Goal: Task Accomplishment & Management: Manage account settings

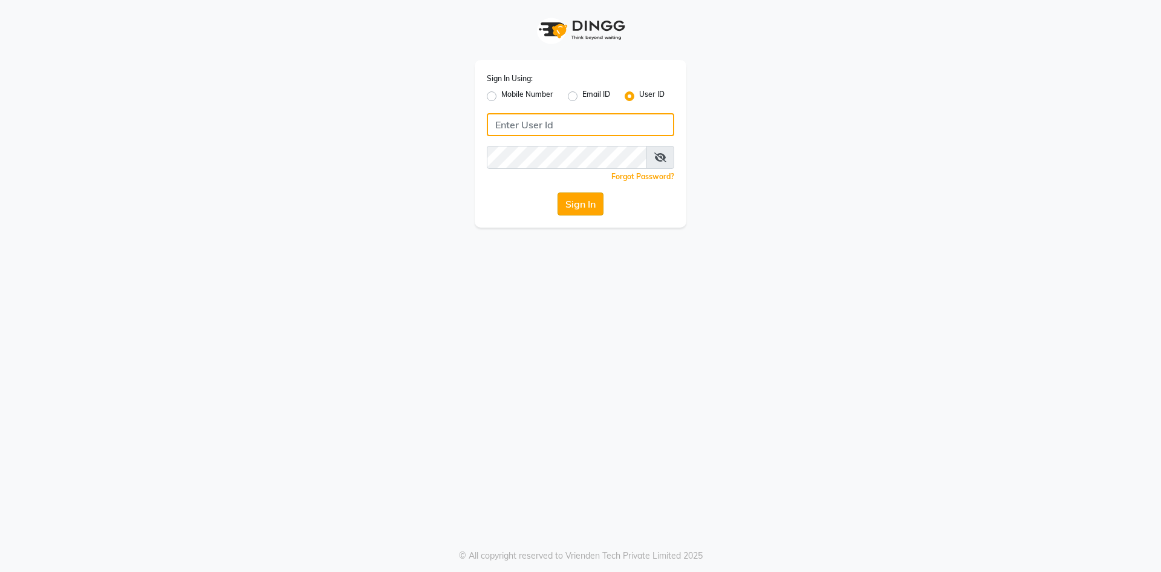
type input "derma@123"
click at [579, 208] on button "Sign In" at bounding box center [581, 203] width 46 height 23
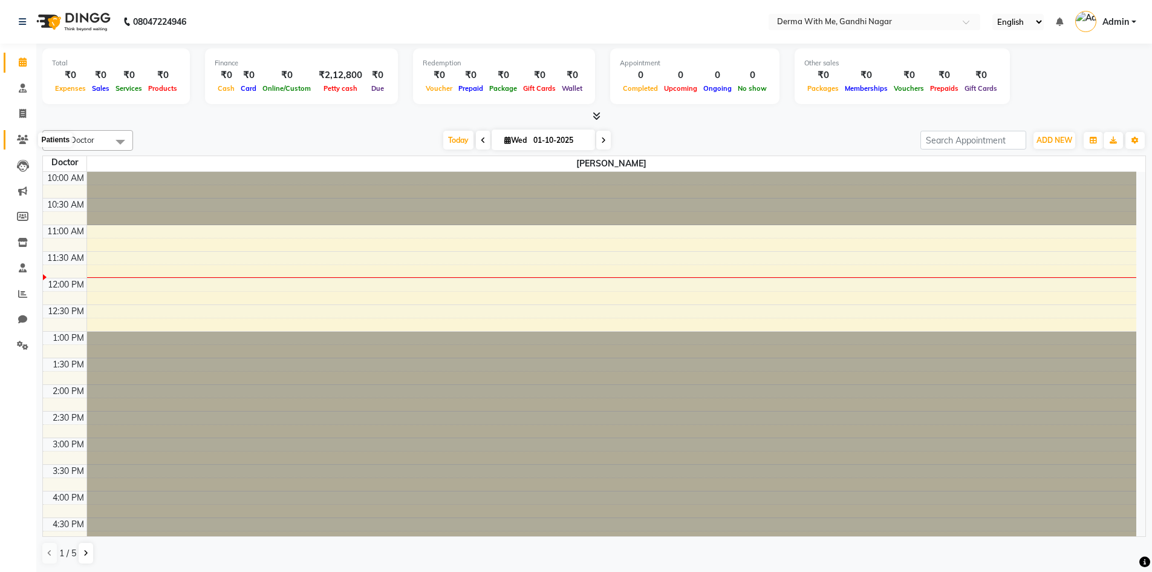
click at [25, 137] on icon at bounding box center [22, 139] width 11 height 9
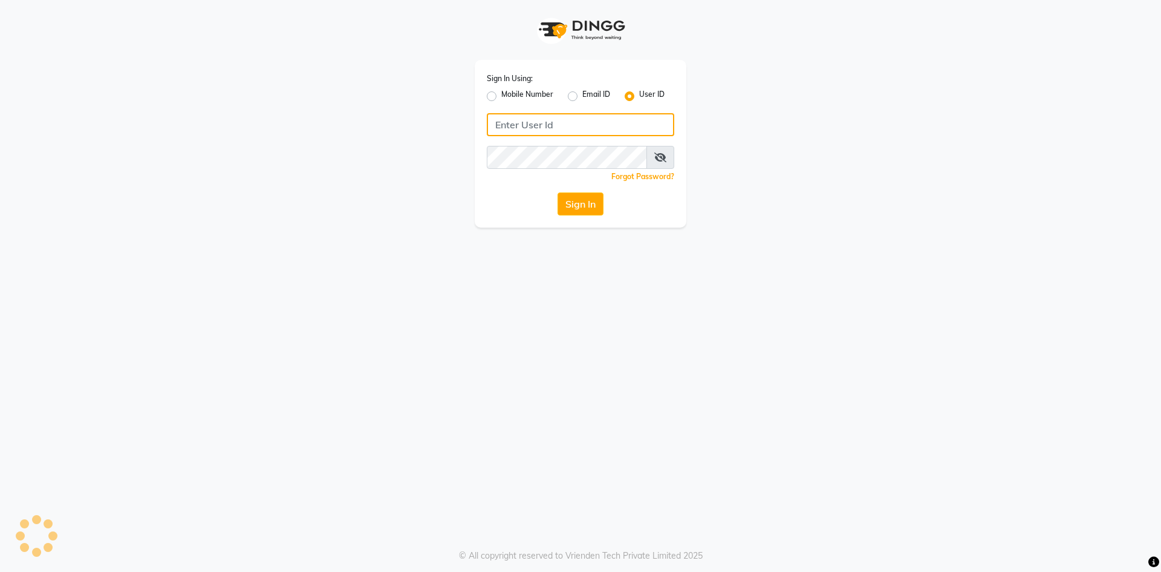
type input "derma@123"
click at [589, 209] on button "Sign In" at bounding box center [581, 203] width 46 height 23
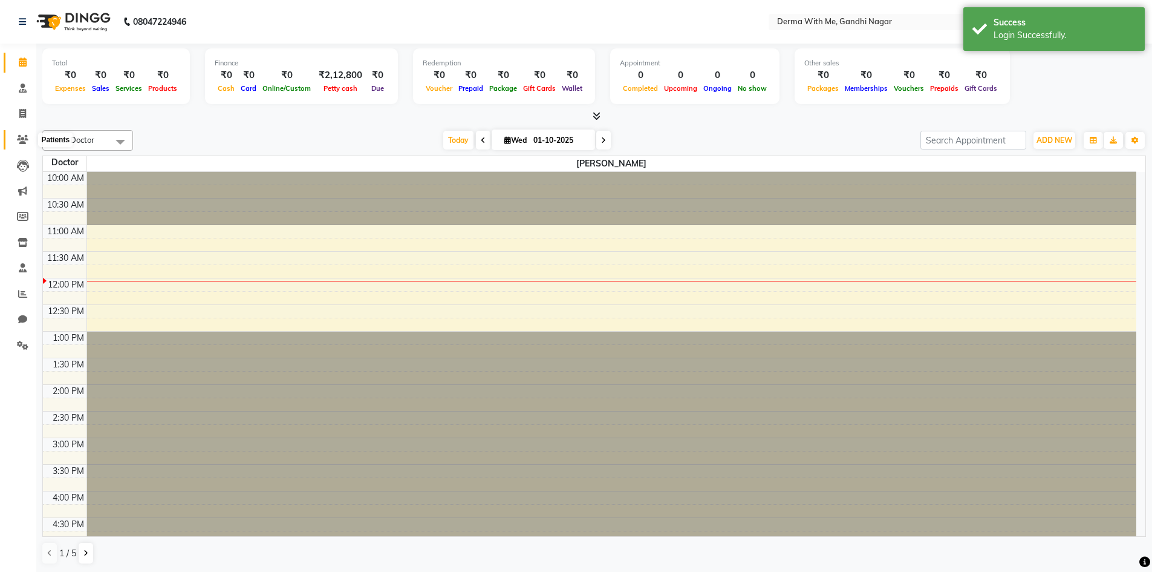
click at [28, 139] on icon at bounding box center [22, 139] width 11 height 9
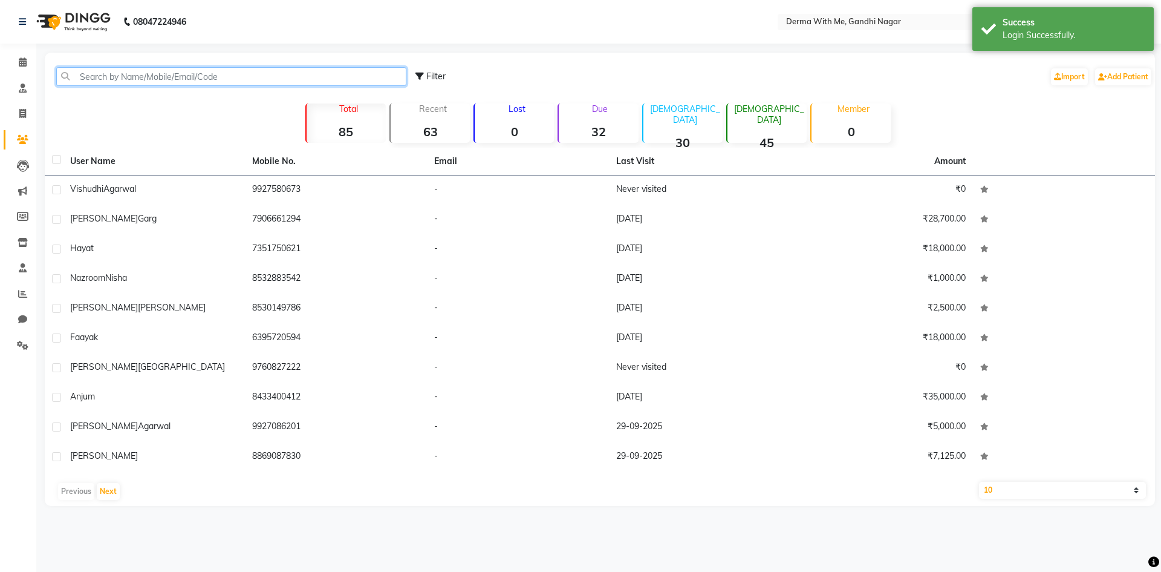
click at [127, 77] on input "text" at bounding box center [231, 76] width 350 height 19
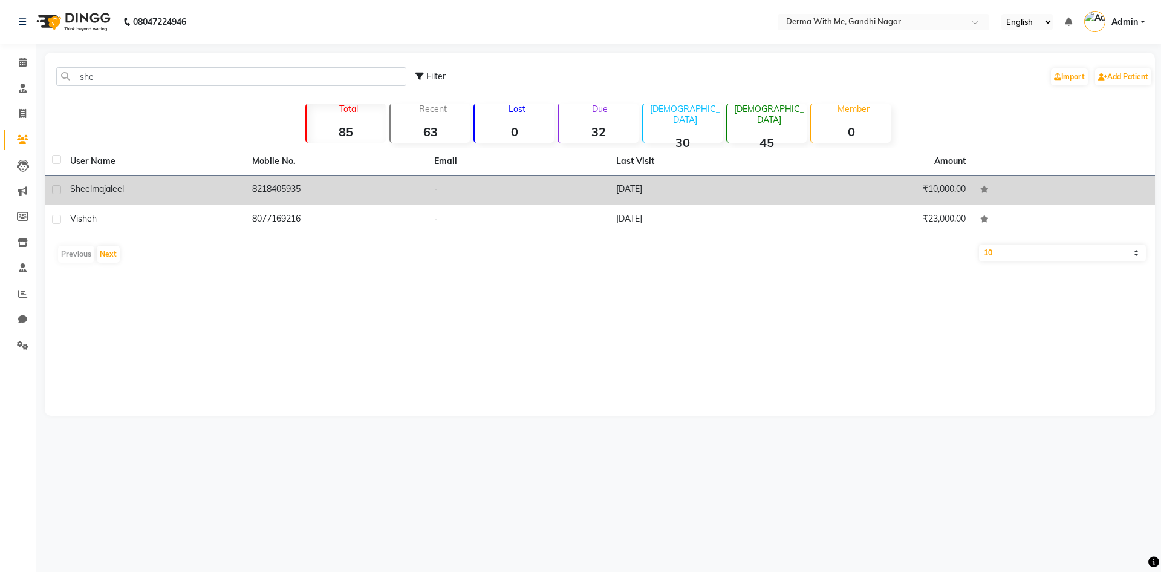
click at [212, 180] on td "[PERSON_NAME]" at bounding box center [154, 190] width 182 height 30
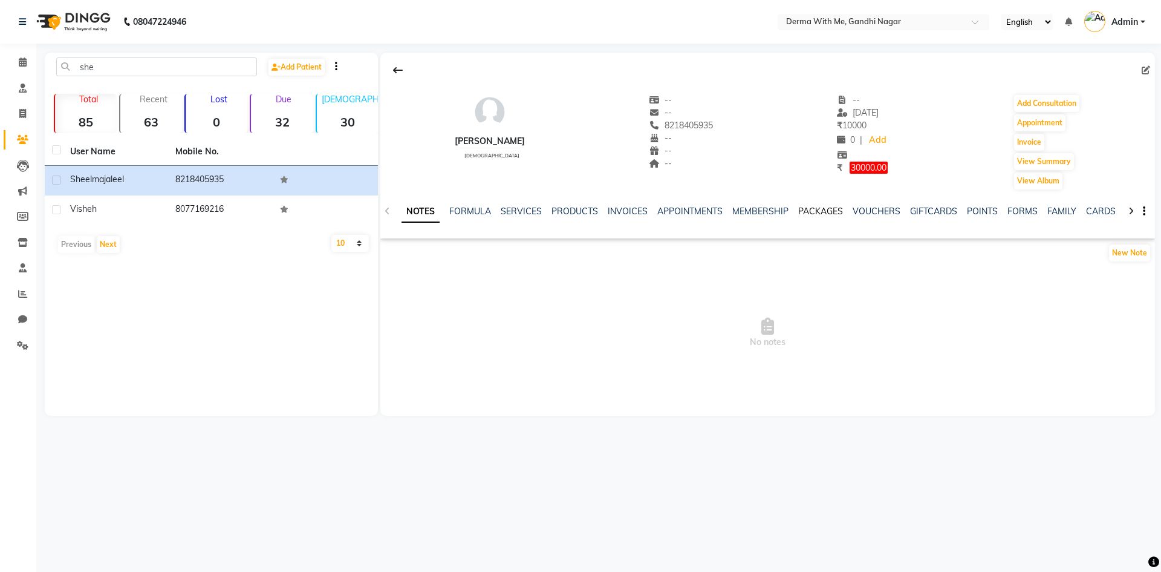
click at [825, 209] on link "PACKAGES" at bounding box center [821, 211] width 45 height 11
click at [750, 209] on link "PACKAGES" at bounding box center [757, 212] width 54 height 22
click at [389, 209] on icon at bounding box center [387, 211] width 5 height 8
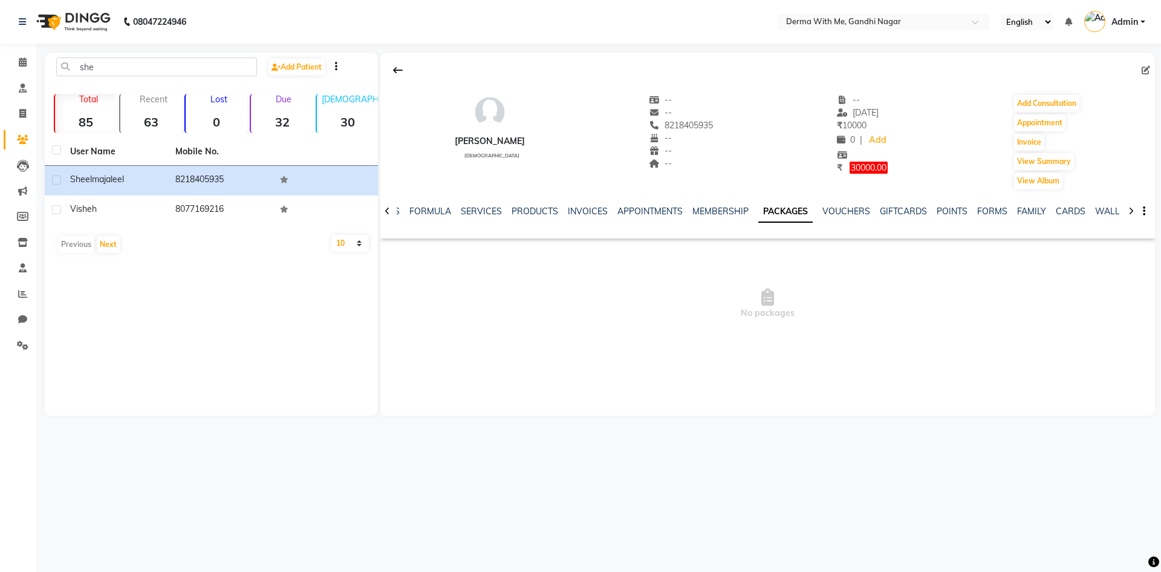
click at [389, 209] on icon at bounding box center [387, 211] width 5 height 8
click at [389, 209] on div "NOTES FORMULA SERVICES PRODUCTS INVOICES APPOINTMENTS MEMBERSHIP PACKAGES VOUCH…" at bounding box center [768, 212] width 775 height 42
click at [398, 212] on div "NOTES FORMULA SERVICES PRODUCTS INVOICES APPOINTMENTS MEMBERSHIP PACKAGES VOUCH…" at bounding box center [758, 218] width 723 height 27
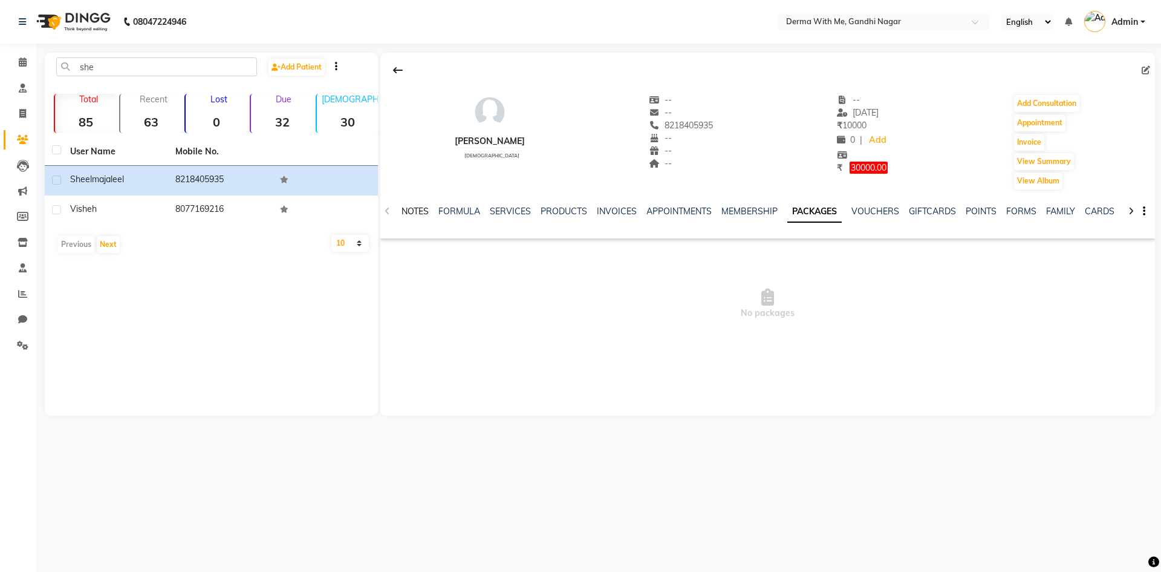
click at [416, 212] on link "NOTES" at bounding box center [415, 211] width 27 height 11
click at [509, 211] on link "SERVICES" at bounding box center [521, 211] width 41 height 11
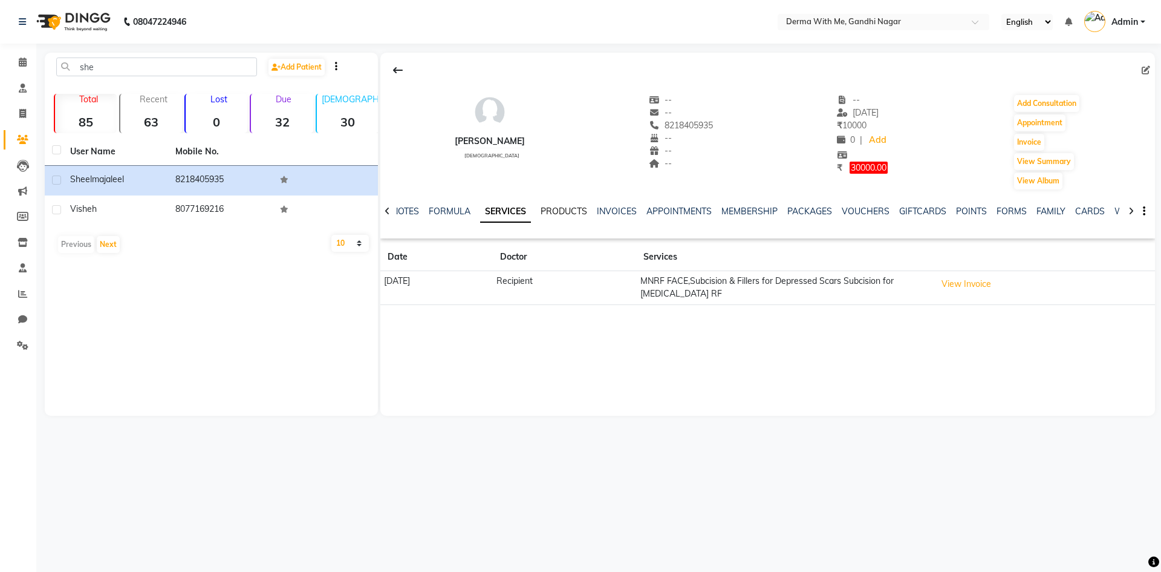
click at [567, 208] on link "PRODUCTS" at bounding box center [564, 211] width 47 height 11
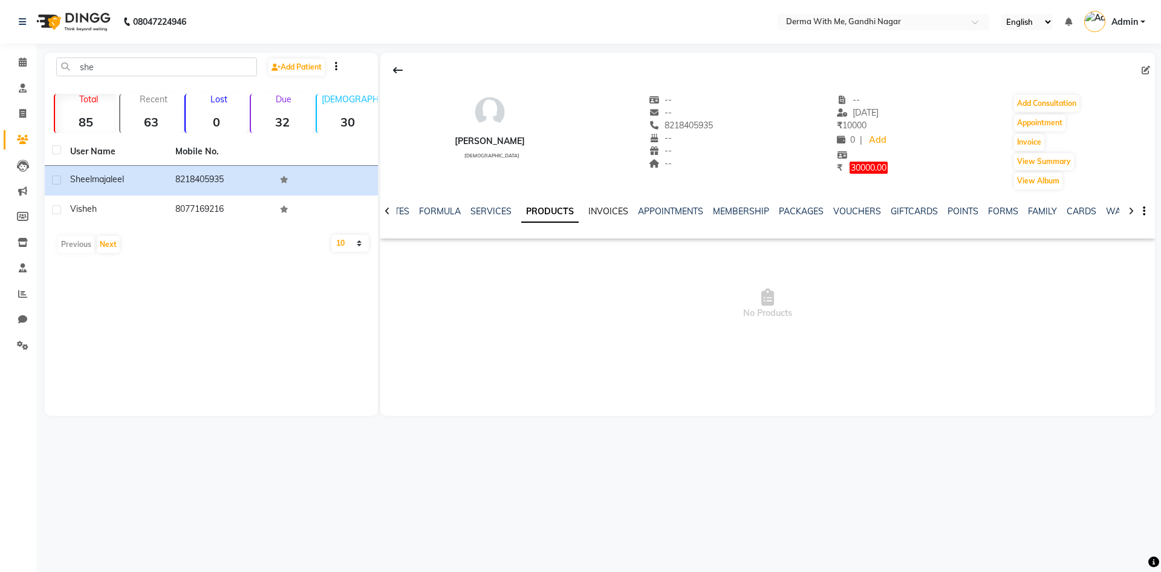
click at [595, 208] on link "INVOICES" at bounding box center [609, 211] width 40 height 11
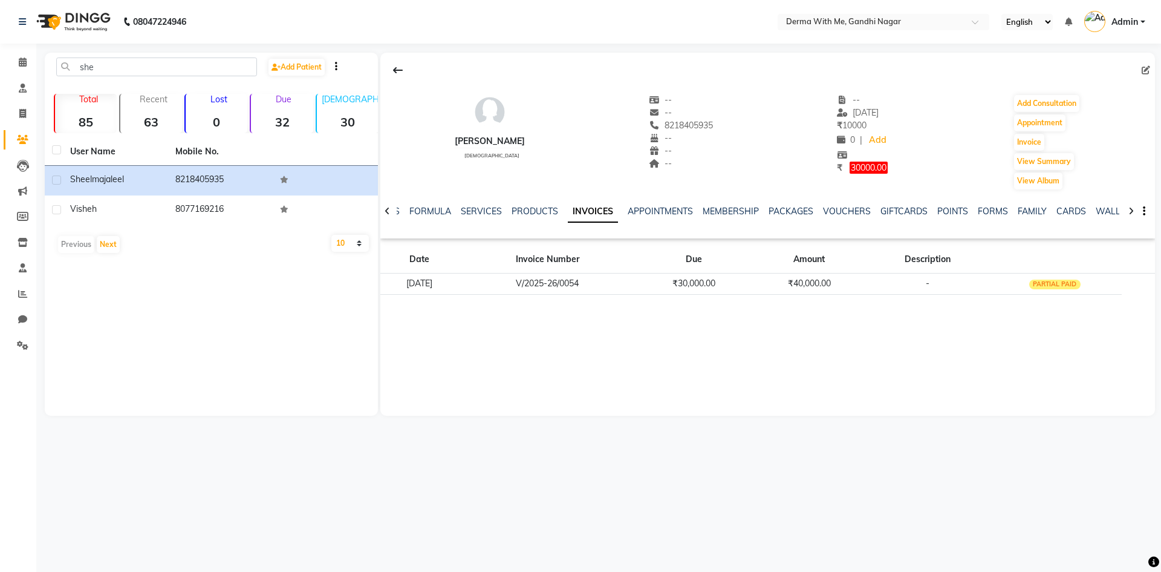
click at [668, 204] on div "NOTES FORMULA SERVICES PRODUCTS INVOICES APPOINTMENTS MEMBERSHIP PACKAGES VOUCH…" at bounding box center [768, 212] width 775 height 42
click at [670, 207] on link "APPOINTMENTS" at bounding box center [660, 211] width 65 height 11
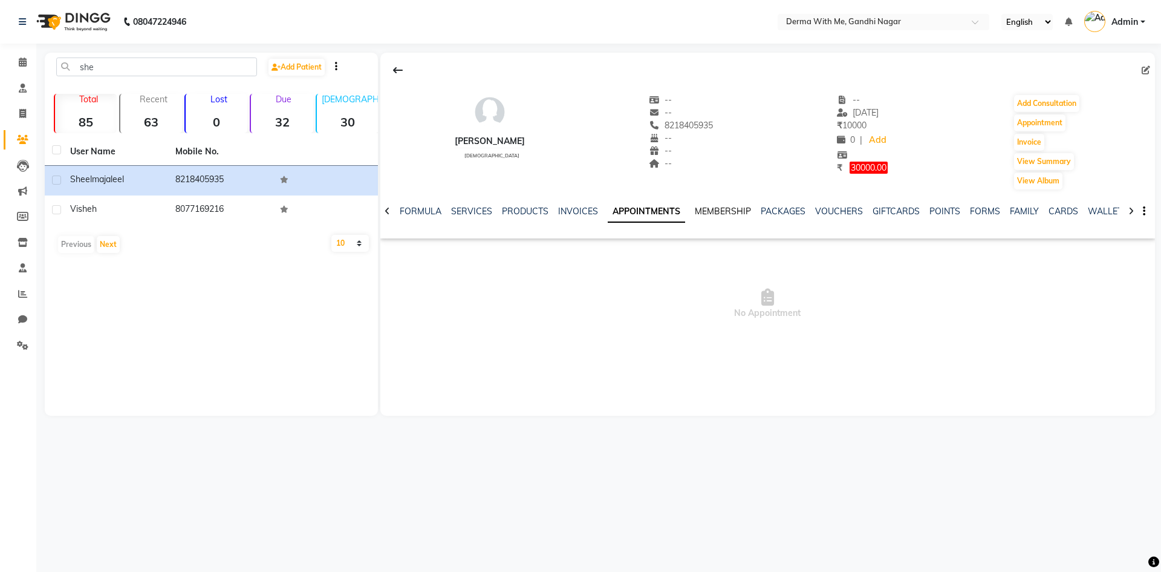
click at [731, 207] on link "MEMBERSHIP" at bounding box center [723, 211] width 56 height 11
click at [774, 207] on link "PACKAGES" at bounding box center [771, 211] width 45 height 11
click at [851, 208] on link "GIFTCARDS" at bounding box center [874, 211] width 47 height 11
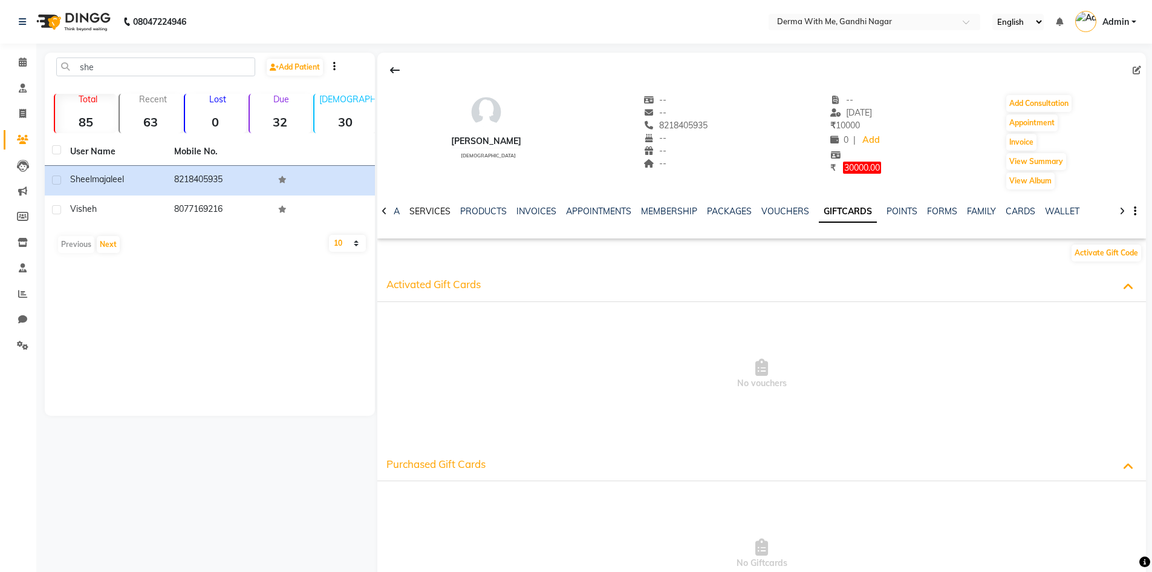
click at [425, 211] on link "SERVICES" at bounding box center [430, 211] width 41 height 11
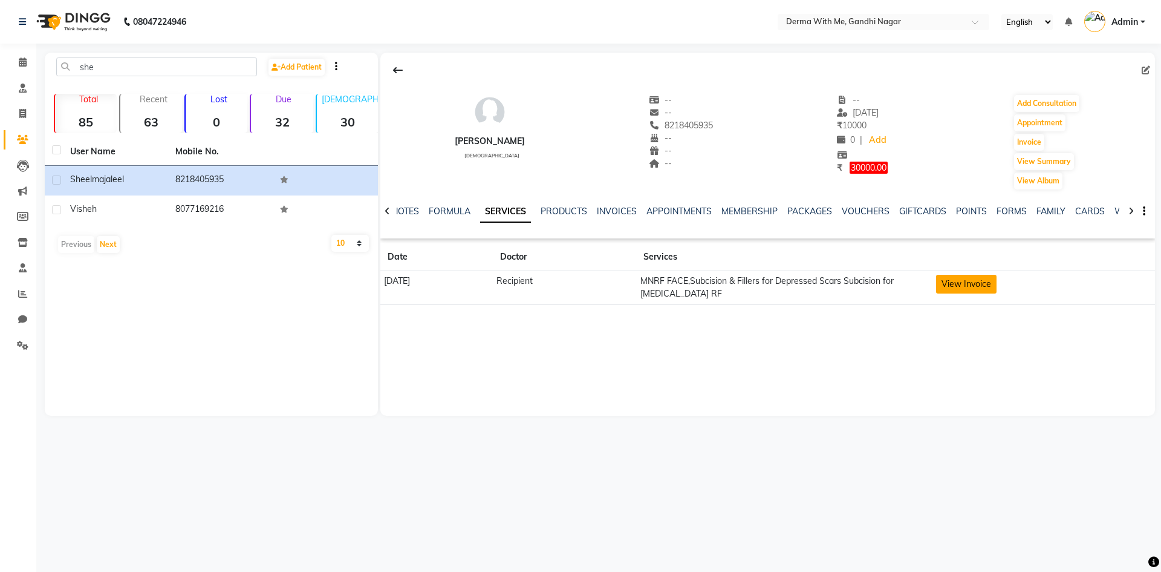
click at [997, 287] on button "View Invoice" at bounding box center [966, 284] width 60 height 19
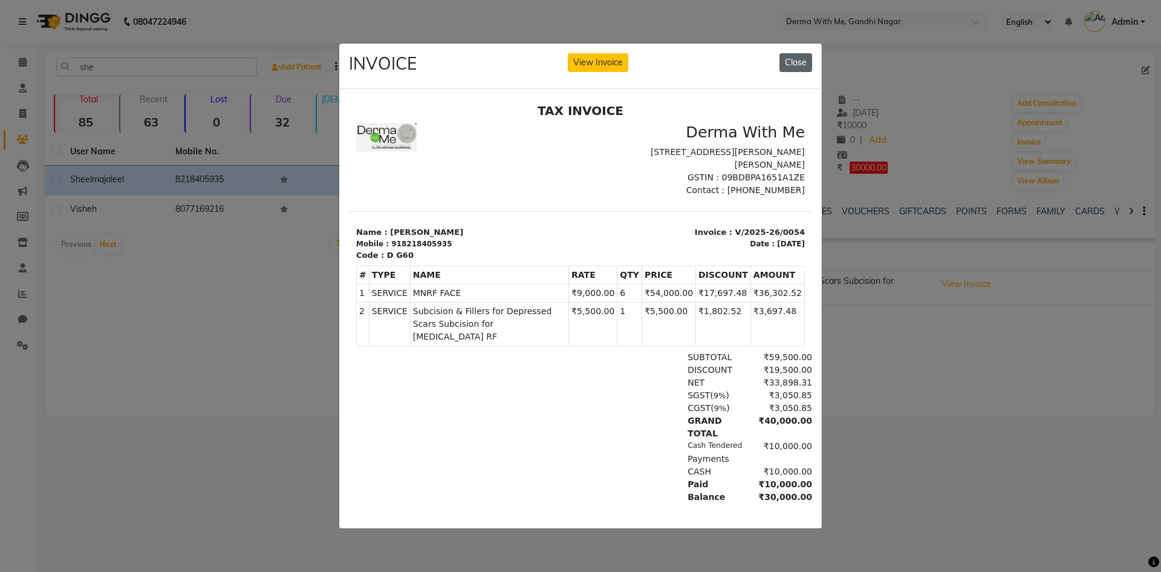
click at [803, 59] on button "Close" at bounding box center [796, 62] width 33 height 19
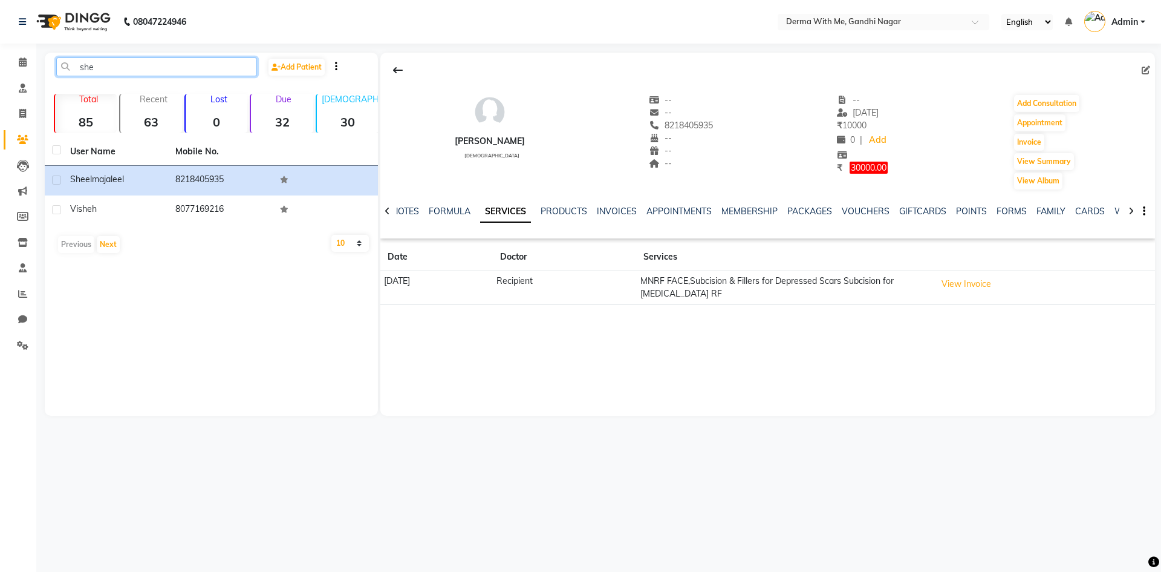
click at [176, 62] on input "she" at bounding box center [156, 66] width 201 height 19
type input "s"
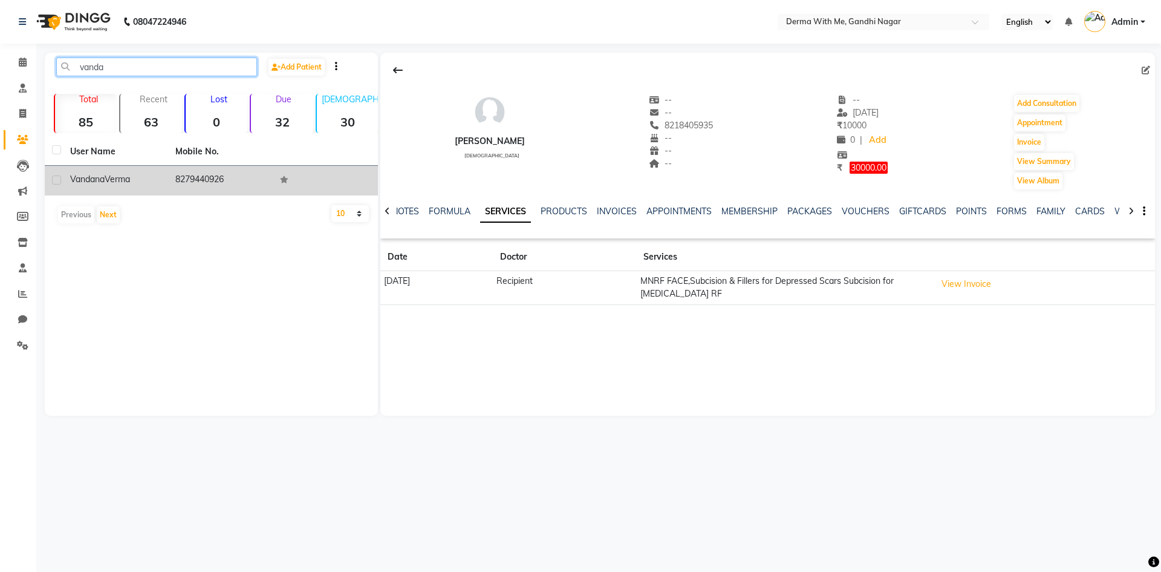
type input "vanda"
click at [163, 181] on td "[PERSON_NAME]" at bounding box center [115, 181] width 105 height 30
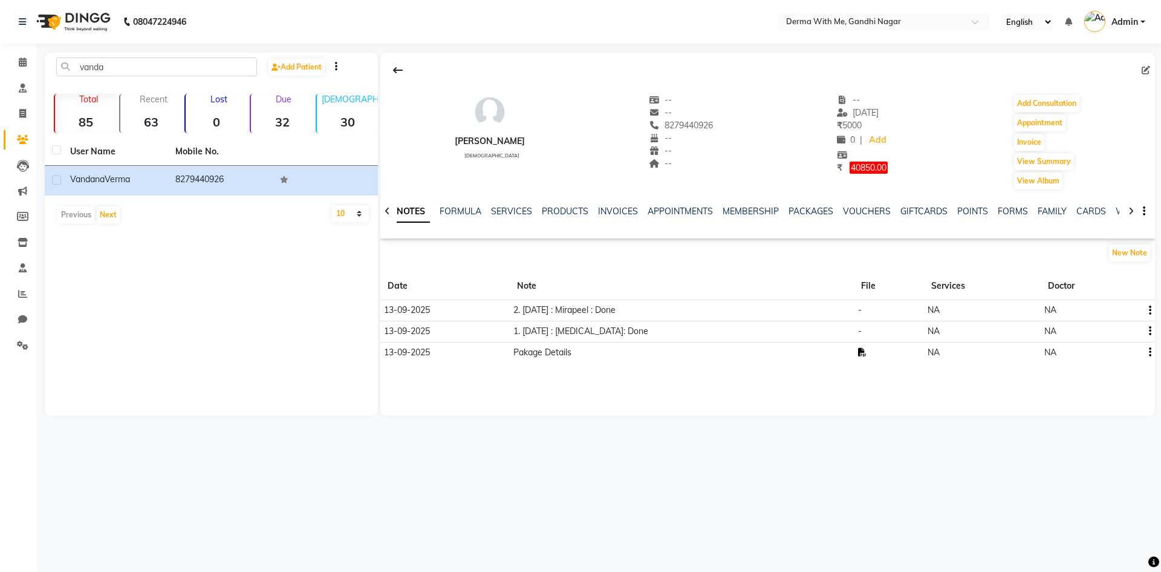
click at [867, 354] on icon at bounding box center [862, 352] width 8 height 8
